Goal: Task Accomplishment & Management: Manage account settings

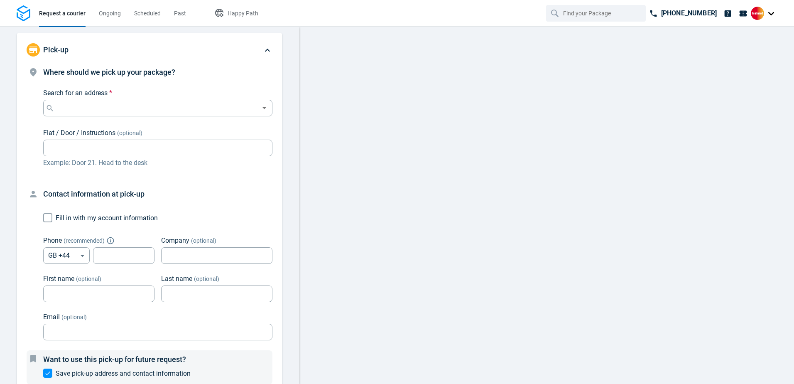
click at [770, 15] on div at bounding box center [764, 13] width 27 height 13
click at [738, 48] on span "Settings" at bounding box center [726, 51] width 21 height 9
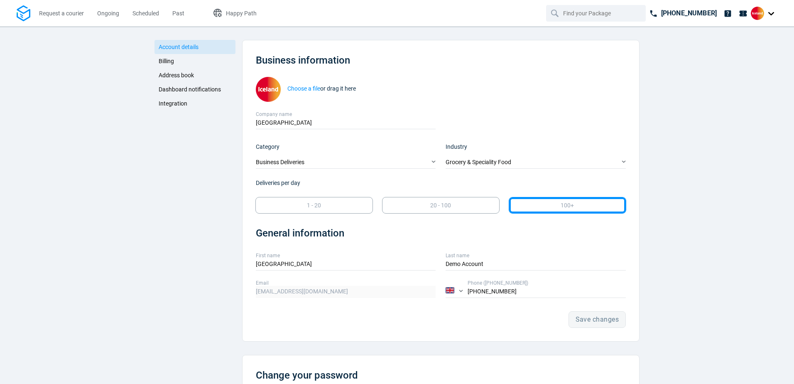
click at [587, 324] on div "Save changes" at bounding box center [441, 319] width 370 height 17
click at [163, 59] on span "Billing" at bounding box center [166, 61] width 15 height 7
